Goal: Information Seeking & Learning: Learn about a topic

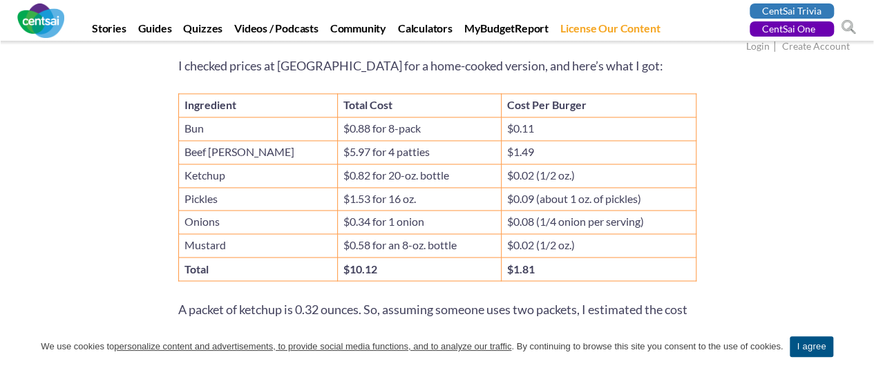
scroll to position [1041, 0]
click at [135, 138] on div "6 second take: Fast food may be convenient, but it isn't always the cheapest op…" at bounding box center [437, 268] width 808 height 2099
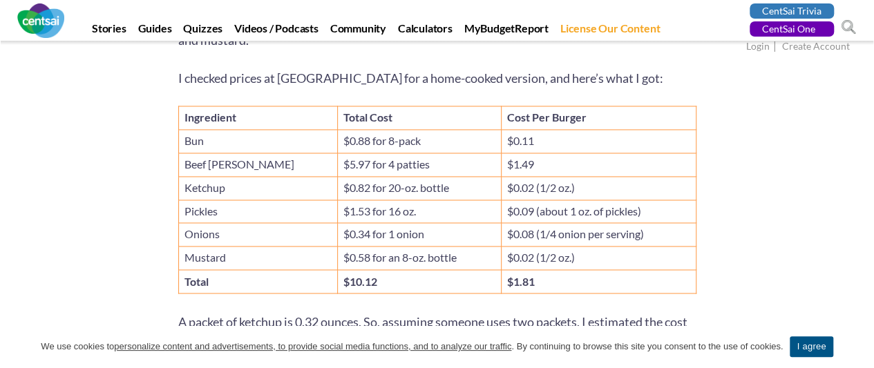
scroll to position [1029, 0]
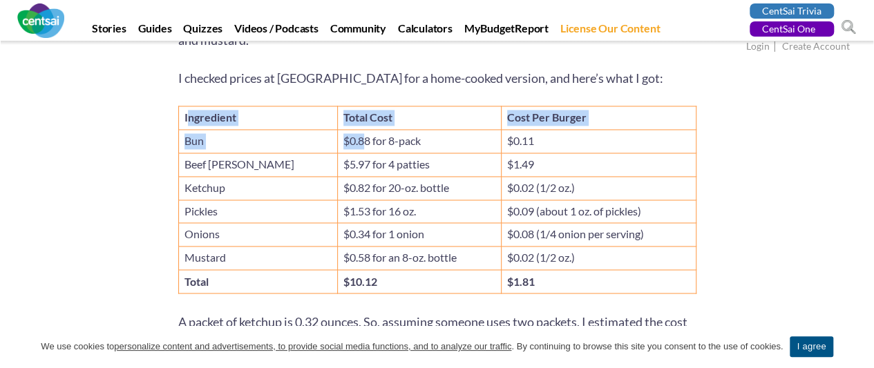
drag, startPoint x: 188, startPoint y: 91, endPoint x: 301, endPoint y: 115, distance: 115.7
click at [301, 115] on tbody "Ingredient Total Cost Cost Per Burger Bun $0.88 for 8-pack $0.11 Beef [PERSON_N…" at bounding box center [436, 199] width 517 height 187
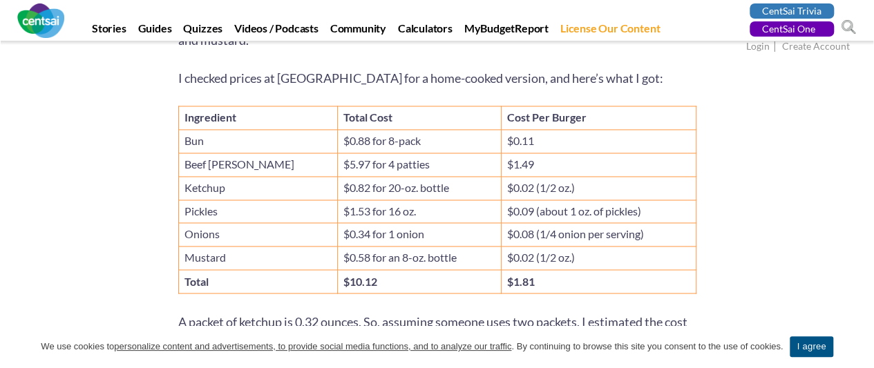
click at [137, 88] on div "6 second take: Fast food may be convenient, but it isn't always the cheapest op…" at bounding box center [437, 280] width 808 height 2099
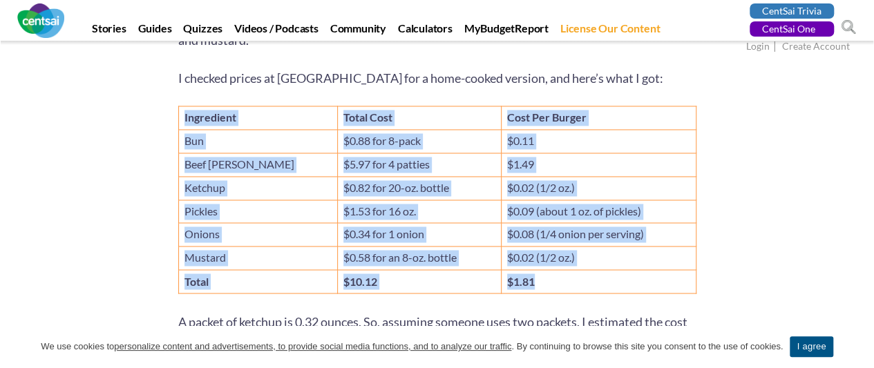
drag, startPoint x: 181, startPoint y: 93, endPoint x: 682, endPoint y: 256, distance: 527.0
click at [682, 256] on tbody "Ingredient Total Cost Cost Per Burger Bun $0.88 for 8-pack $0.11 Beef [PERSON_N…" at bounding box center [436, 199] width 517 height 187
copy tbody "Ingredient Total Cost Cost Per Burger Bun $0.88 for 8-pack $0.11 Beef [PERSON_N…"
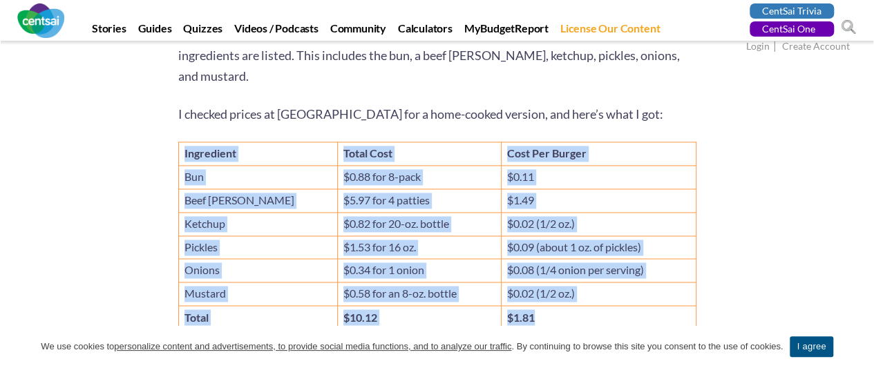
scroll to position [992, 0]
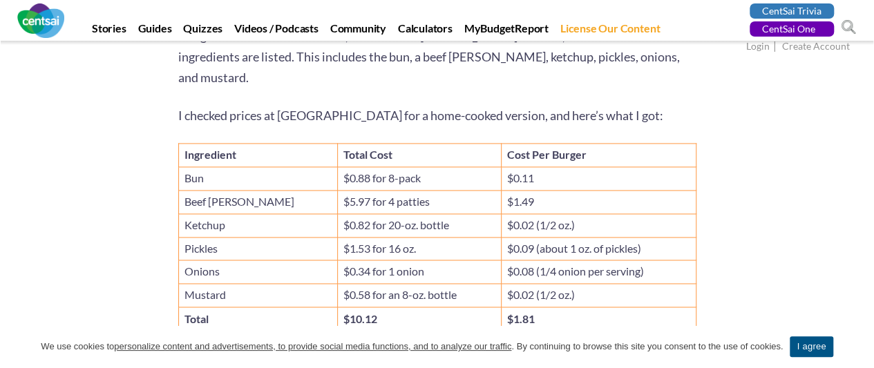
click at [753, 175] on div "6 second take: Fast food may be convenient, but it isn't always the cheapest op…" at bounding box center [437, 317] width 808 height 2099
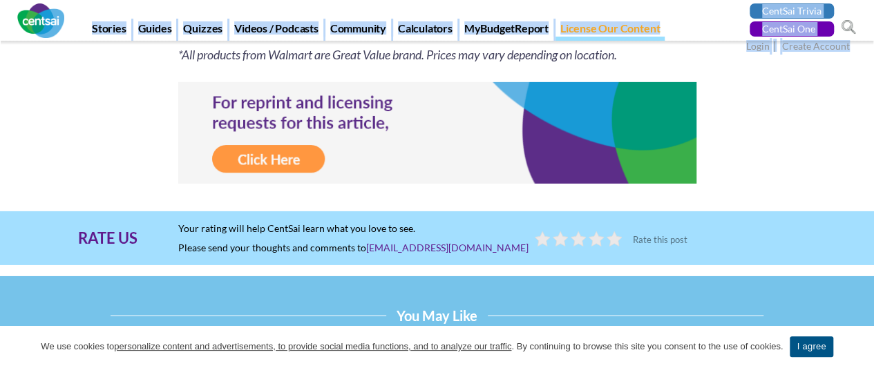
scroll to position [2156, 0]
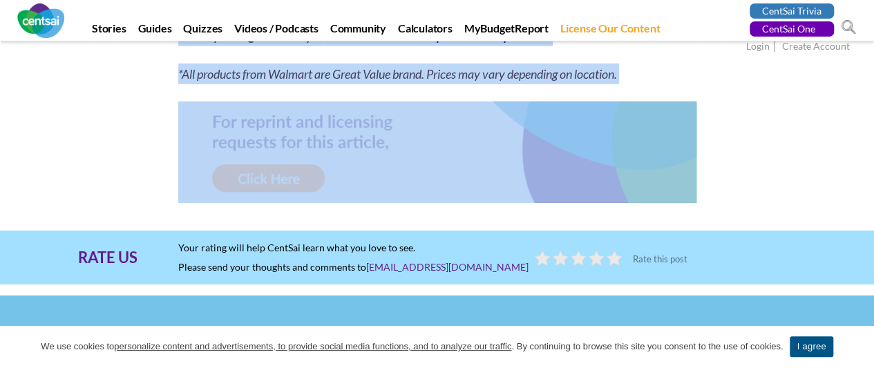
drag, startPoint x: 46, startPoint y: 74, endPoint x: 619, endPoint y: 74, distance: 573.2
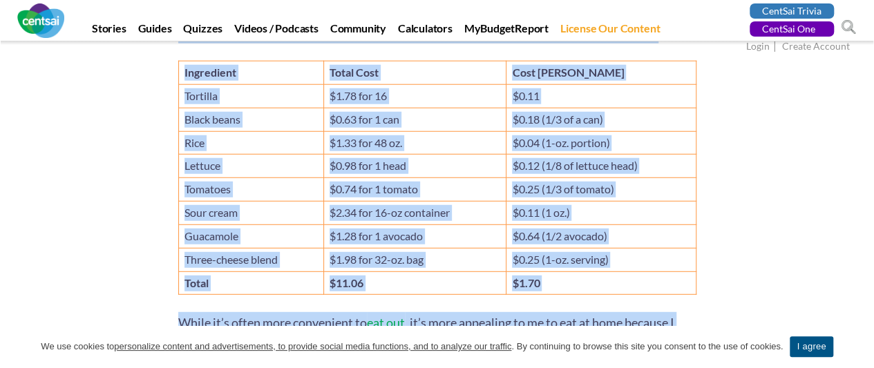
scroll to position [1789, 0]
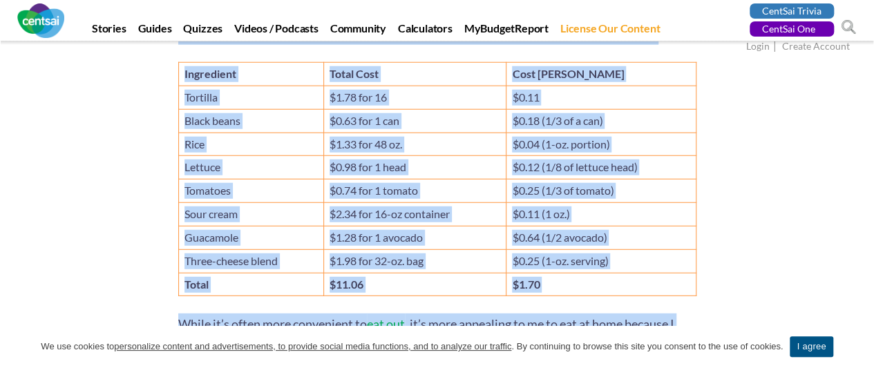
copy div "Lore Ipsu do. Sitametc Adip: Elits Do Eiusmo tem Inci Utlabo? Etdolor Magn Ali …"
